Goal: Information Seeking & Learning: Check status

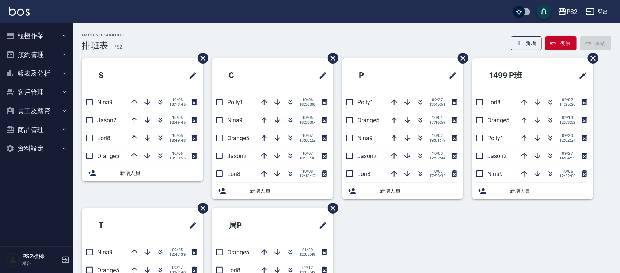
click at [263, 43] on div "Employee Schedule 排班表 — PS2 新增 復原 重做" at bounding box center [346, 42] width 529 height 18
click at [103, 178] on div "新增人員" at bounding box center [142, 173] width 121 height 16
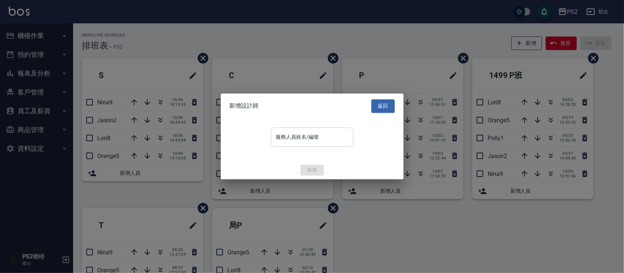
drag, startPoint x: 276, startPoint y: 146, endPoint x: 283, endPoint y: 145, distance: 7.3
click at [276, 146] on div "服務人員姓名/編號" at bounding box center [312, 136] width 83 height 19
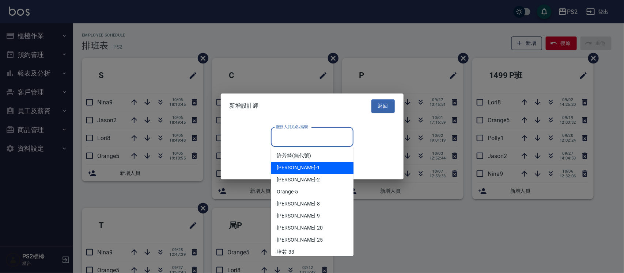
click at [289, 167] on span "[PERSON_NAME] -1" at bounding box center [298, 168] width 43 height 8
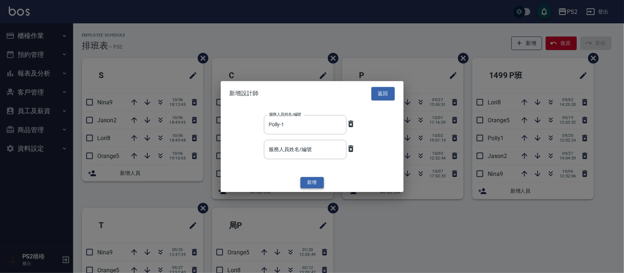
click at [313, 180] on button "新增" at bounding box center [311, 182] width 23 height 11
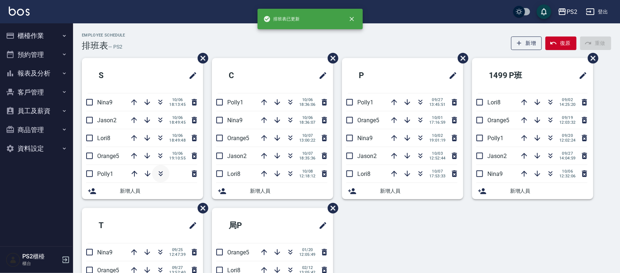
click at [158, 174] on icon "button" at bounding box center [160, 173] width 9 height 9
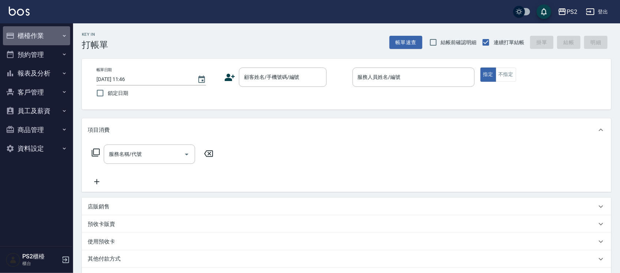
click at [43, 41] on button "櫃檯作業" at bounding box center [36, 35] width 67 height 19
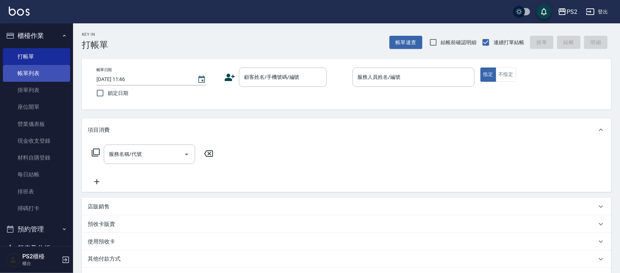
click at [41, 72] on link "帳單列表" at bounding box center [36, 73] width 67 height 17
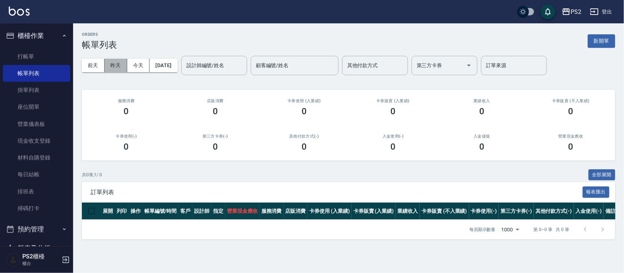
click at [118, 65] on button "昨天" at bounding box center [115, 66] width 23 height 14
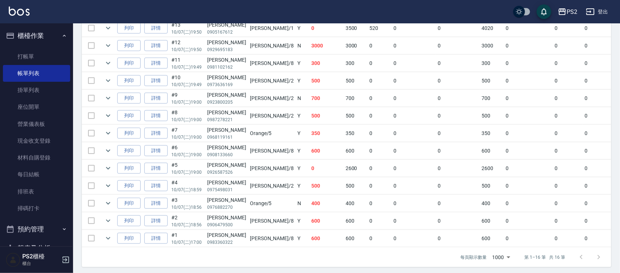
scroll to position [265, 0]
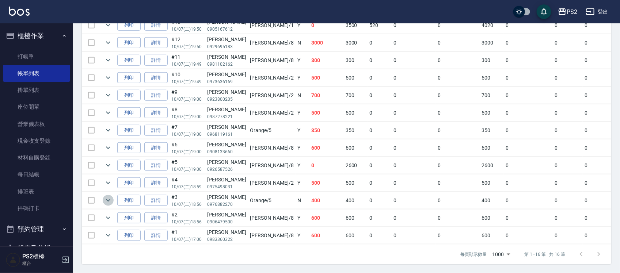
click at [110, 196] on icon "expand row" at bounding box center [108, 200] width 9 height 9
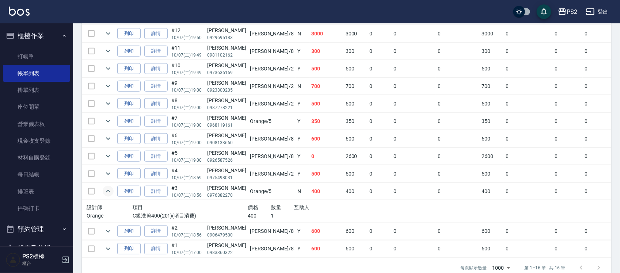
click at [110, 192] on icon "expand row" at bounding box center [108, 191] width 9 height 9
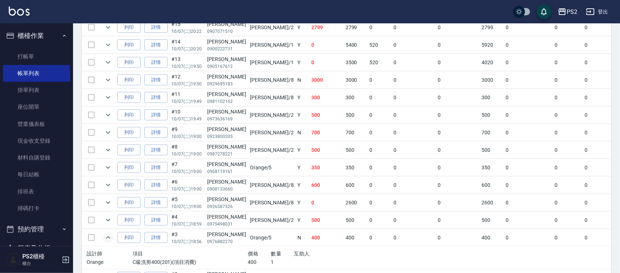
scroll to position [0, 0]
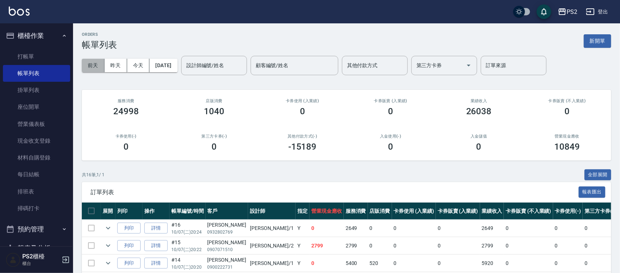
click at [96, 65] on button "前天" at bounding box center [93, 66] width 23 height 14
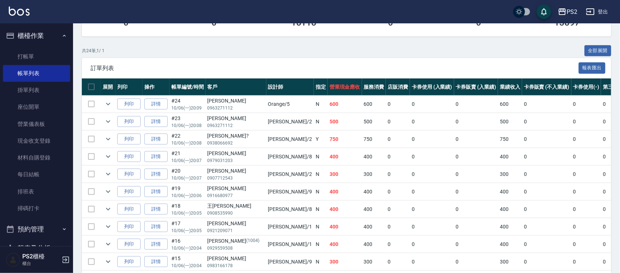
scroll to position [137, 0]
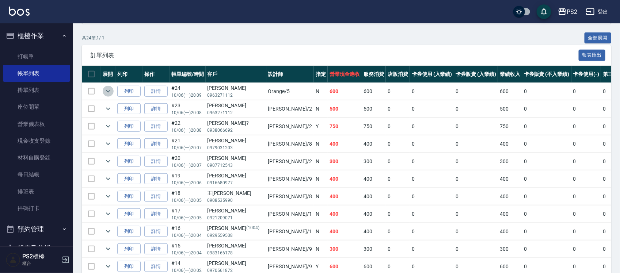
click at [106, 88] on icon "expand row" at bounding box center [108, 91] width 9 height 9
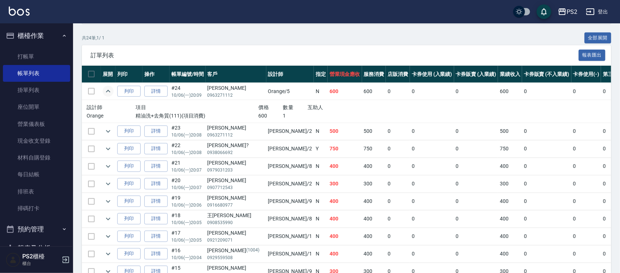
click at [106, 88] on icon "expand row" at bounding box center [108, 91] width 9 height 9
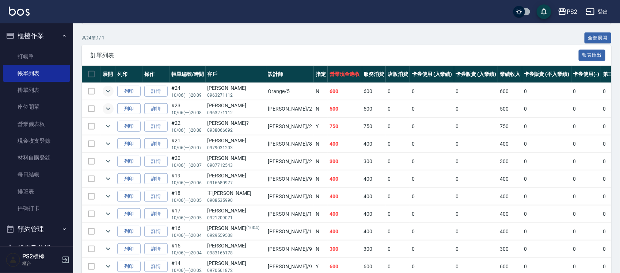
click at [108, 106] on icon "expand row" at bounding box center [108, 108] width 9 height 9
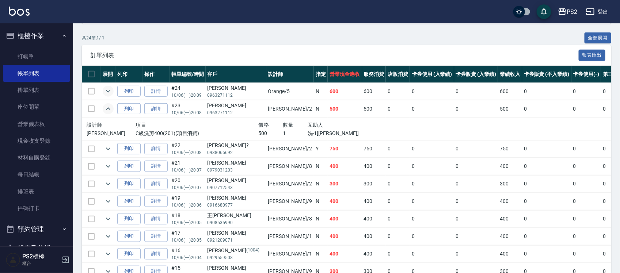
click at [108, 106] on icon "expand row" at bounding box center [108, 108] width 9 height 9
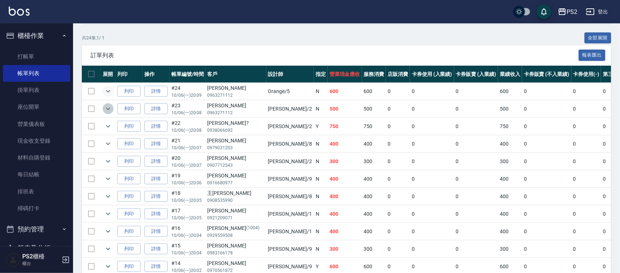
click at [108, 106] on icon "expand row" at bounding box center [108, 108] width 9 height 9
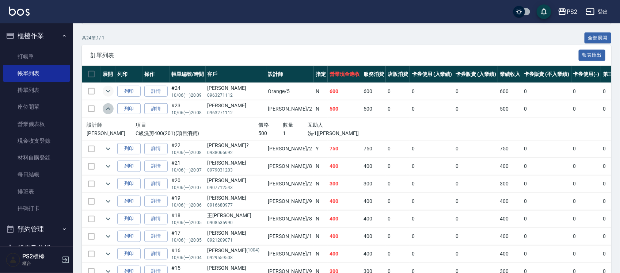
click at [108, 106] on icon "expand row" at bounding box center [108, 108] width 9 height 9
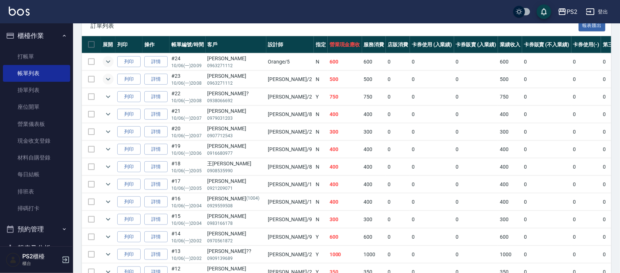
scroll to position [183, 0]
